Goal: Information Seeking & Learning: Check status

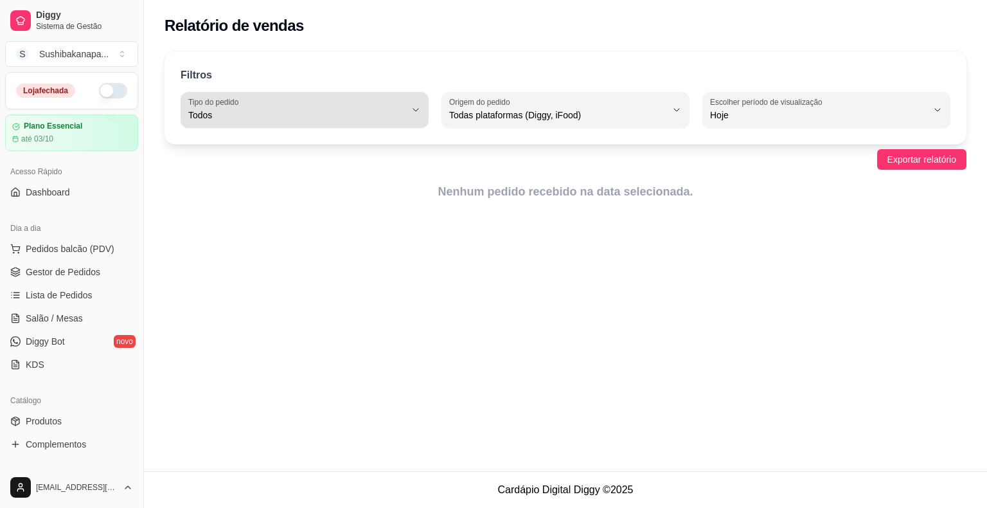
select select "ALL"
select select "0"
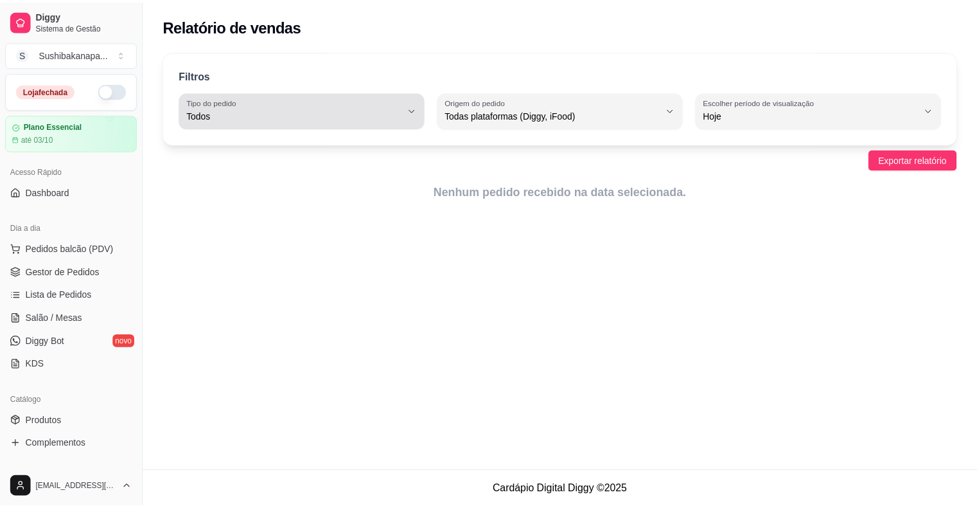
scroll to position [103, 0]
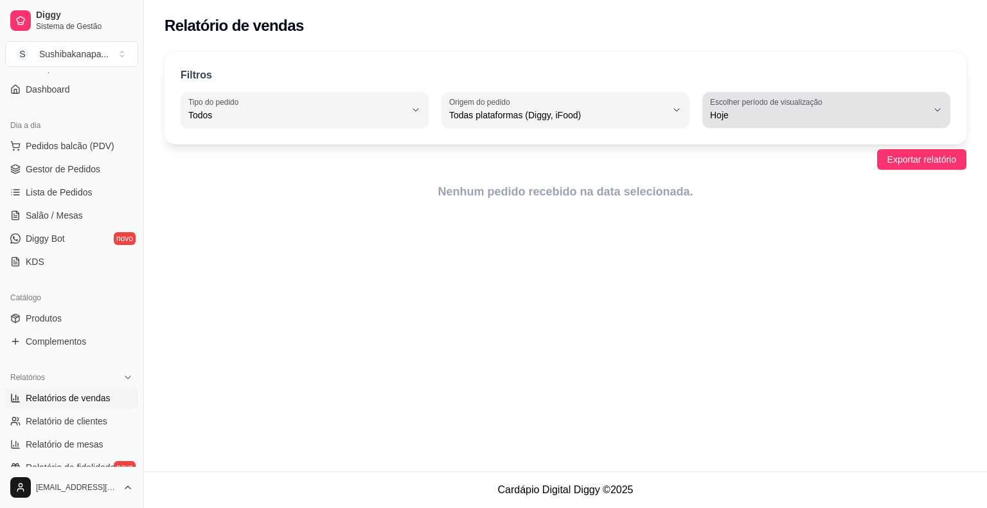
click at [842, 105] on div "Hoje" at bounding box center [818, 110] width 217 height 26
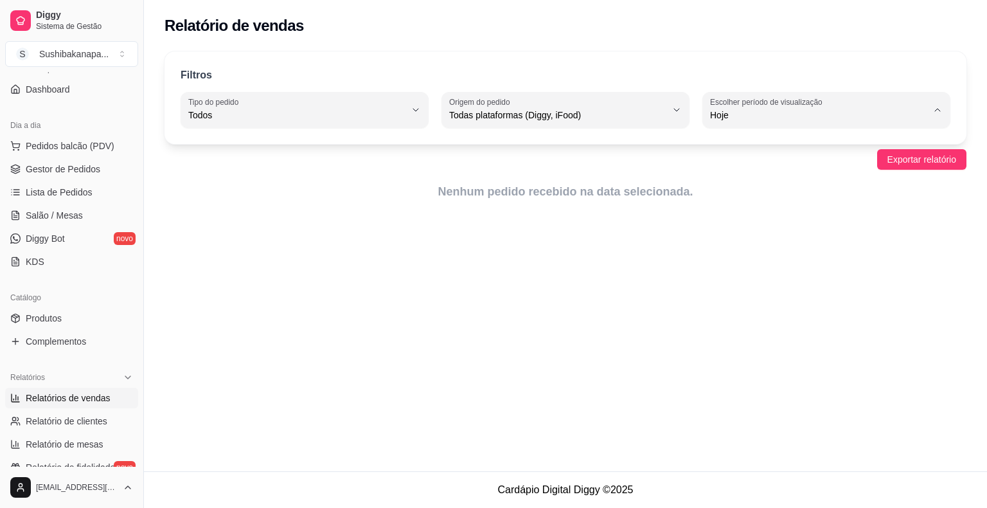
click at [811, 161] on span "Ontem" at bounding box center [820, 166] width 206 height 12
type input "1"
select select "1"
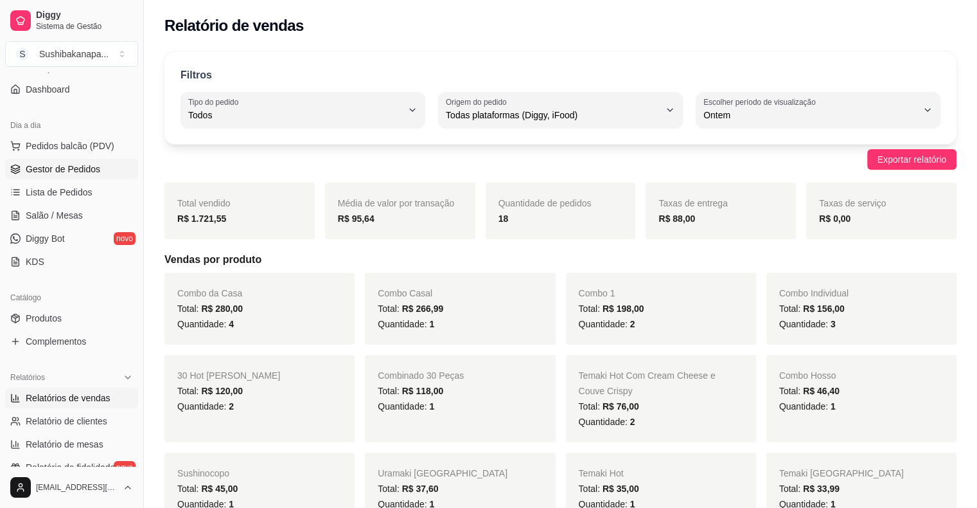
click at [77, 168] on span "Gestor de Pedidos" at bounding box center [63, 169] width 75 height 13
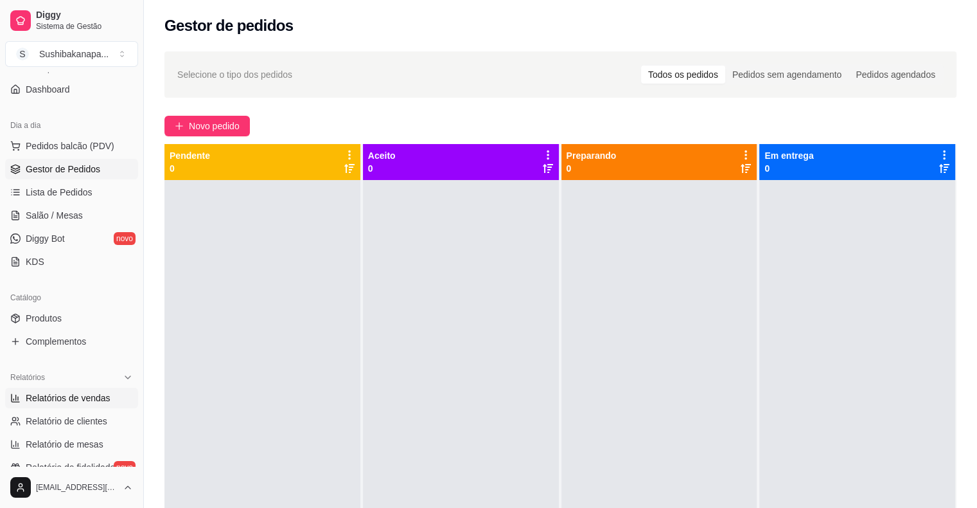
click at [55, 396] on span "Relatórios de vendas" at bounding box center [68, 397] width 85 height 13
select select "ALL"
select select "0"
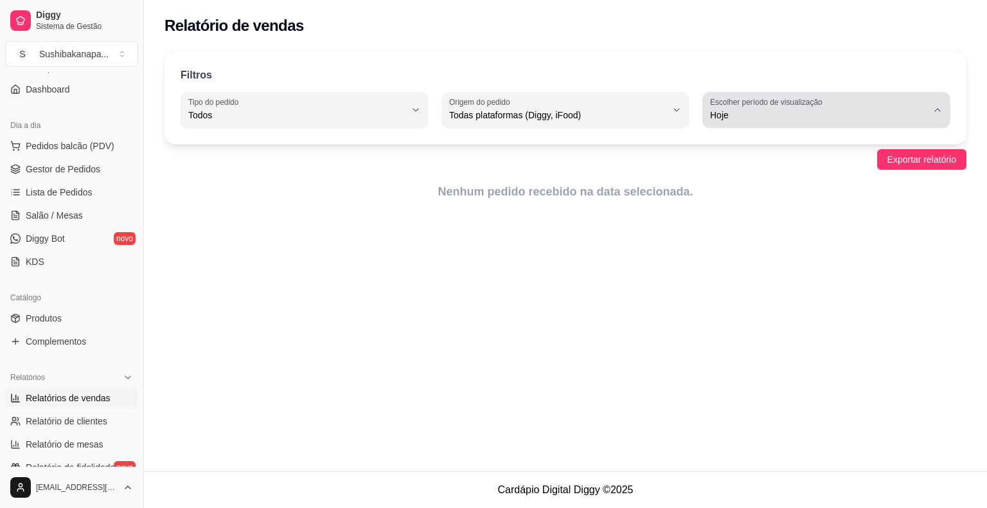
click at [921, 117] on span "Hoje" at bounding box center [818, 115] width 217 height 13
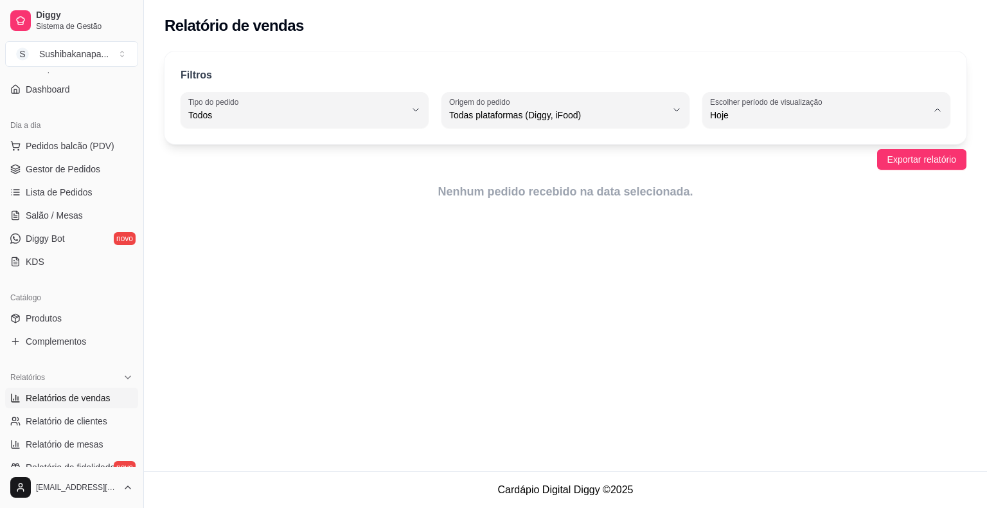
click at [828, 161] on span "Ontem" at bounding box center [820, 166] width 206 height 12
type input "1"
select select "1"
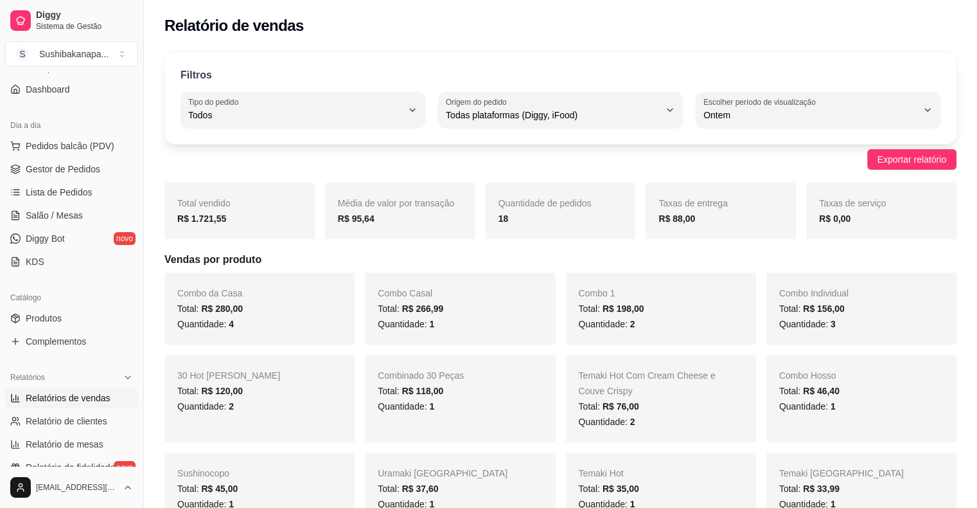
click at [206, 319] on span "Quantidade: 4" at bounding box center [205, 324] width 57 height 10
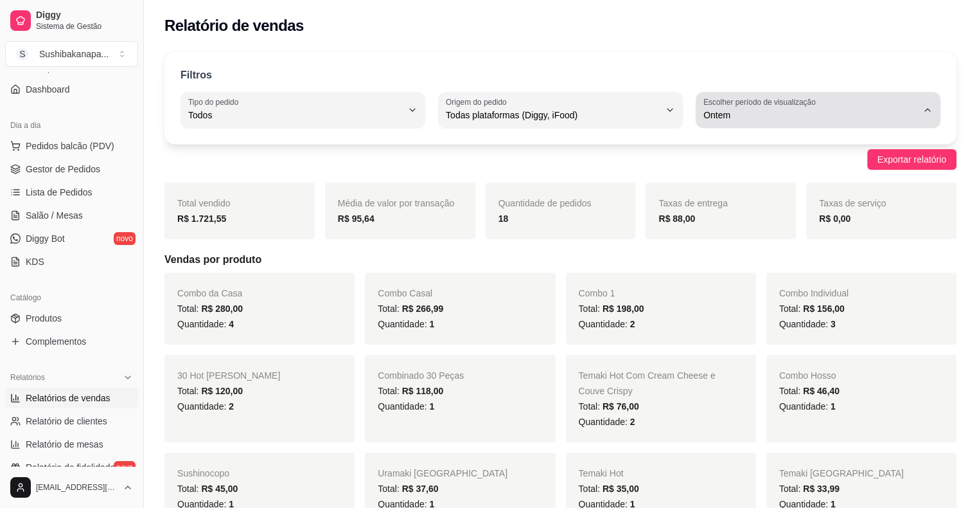
click at [912, 104] on div "Ontem" at bounding box center [811, 110] width 214 height 26
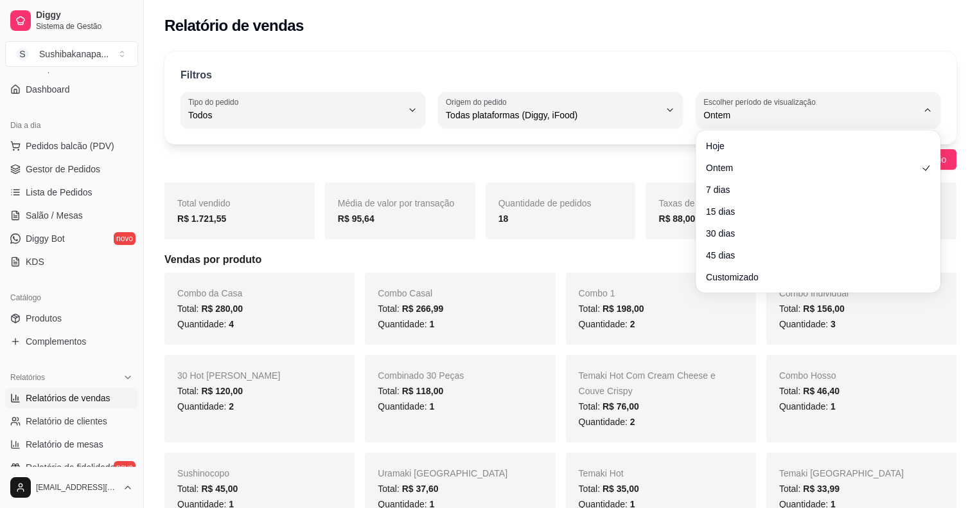
click at [864, 200] on ul "Hoje Ontem 7 [PERSON_NAME] 15 [PERSON_NAME] 30 [PERSON_NAME] 45 [PERSON_NAME] C…" at bounding box center [818, 212] width 235 height 152
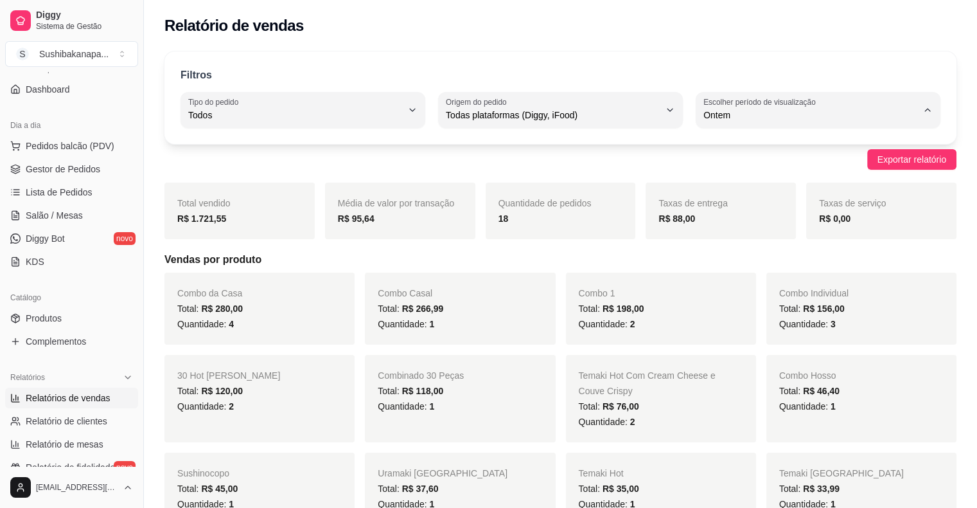
click at [799, 189] on span "7 dias" at bounding box center [812, 187] width 203 height 12
type input "7"
select select "7"
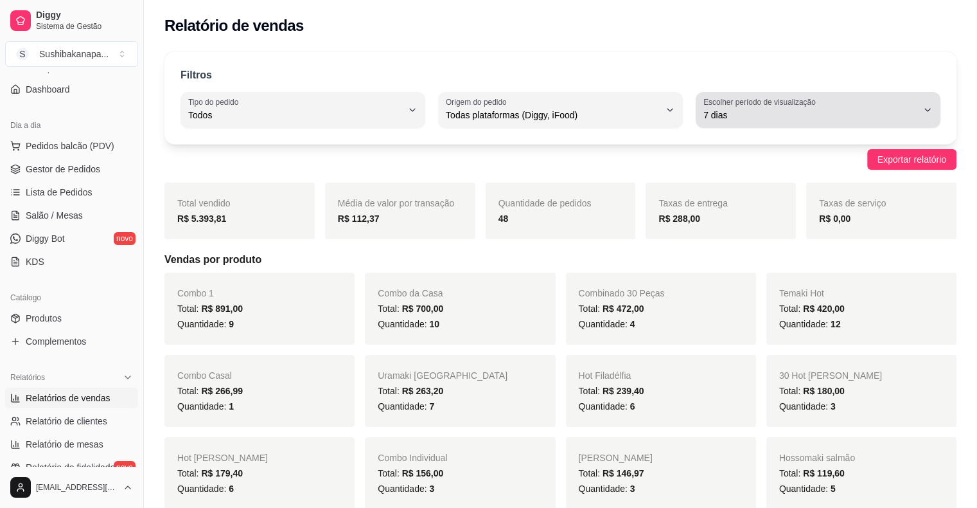
click at [833, 122] on div "7 dias" at bounding box center [811, 110] width 214 height 26
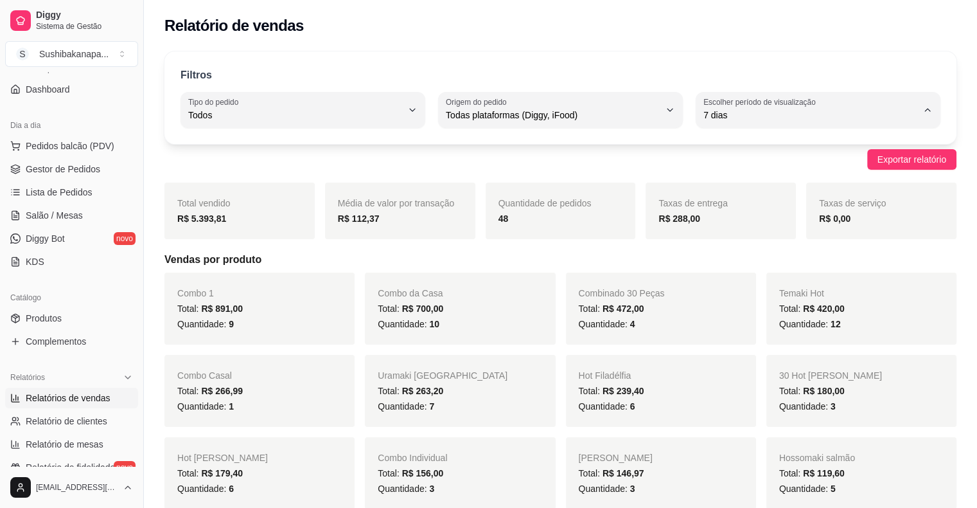
click at [813, 213] on span "15 dias" at bounding box center [812, 208] width 203 height 12
type input "15"
select select "15"
